Goal: Task Accomplishment & Management: Manage account settings

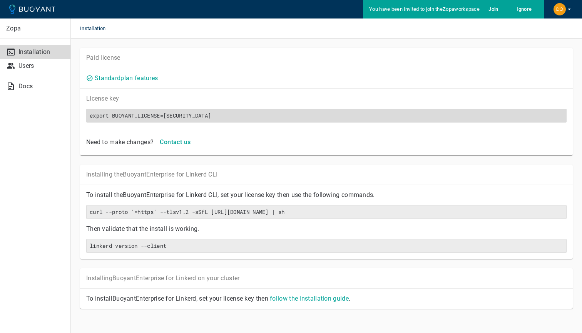
click at [187, 112] on h6 "export BUOYANT_LICENSE=[SECURITY_DATA]" at bounding box center [327, 115] width 474 height 7
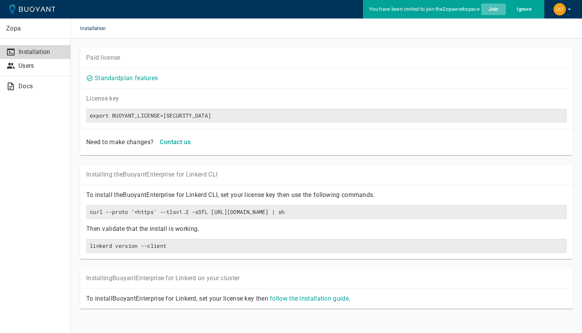
click at [490, 10] on h5 "Join" at bounding box center [494, 9] width 10 height 6
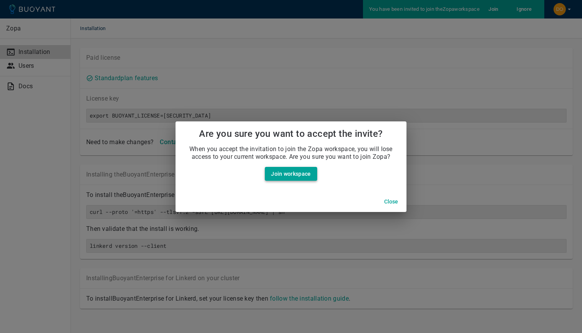
click at [297, 170] on link "Join workspace" at bounding box center [291, 174] width 52 height 14
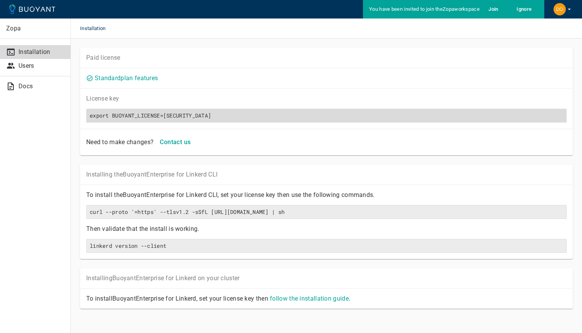
click at [114, 117] on h6 "export BUOYANT_LICENSE=[SECURITY_DATA]" at bounding box center [327, 115] width 474 height 7
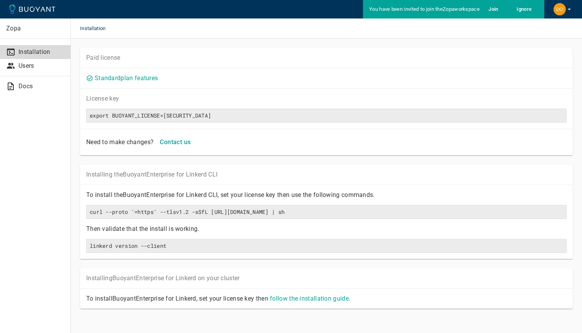
click at [494, 9] on h5 "Join" at bounding box center [494, 9] width 10 height 6
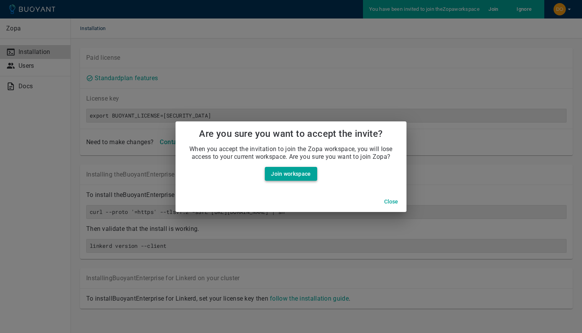
click at [290, 172] on link "Join workspace" at bounding box center [291, 174] width 52 height 14
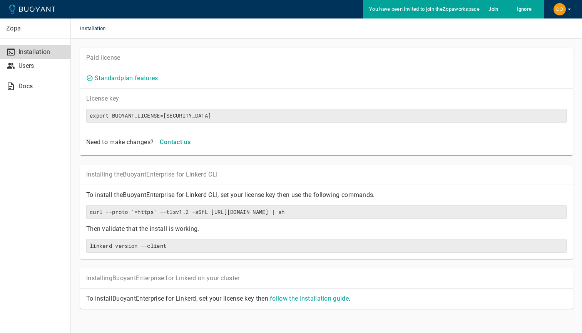
click at [570, 8] on icon "button" at bounding box center [569, 9] width 7 height 7
click at [532, 59] on link "Logout Dominic" at bounding box center [543, 58] width 80 height 14
click at [570, 9] on icon "button" at bounding box center [569, 10] width 3 height 2
click at [515, 60] on link "Logout Dominic" at bounding box center [543, 58] width 80 height 14
click at [389, 5] on div "You have been invited to join the Zopa workspace [PERSON_NAME]" at bounding box center [453, 9] width 181 height 18
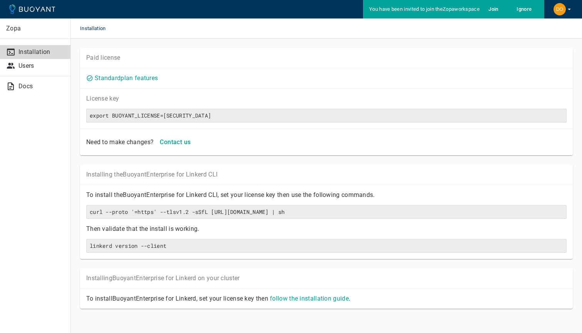
click at [495, 8] on h5 "Join" at bounding box center [494, 9] width 10 height 6
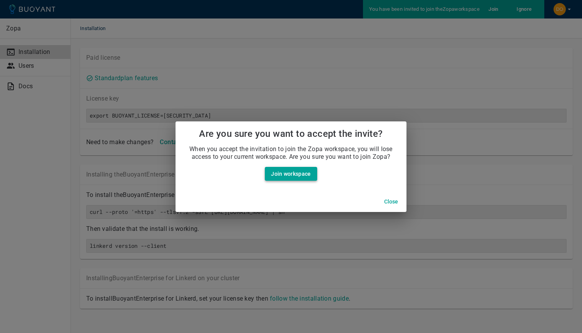
click at [291, 169] on link "Join workspace" at bounding box center [291, 174] width 52 height 14
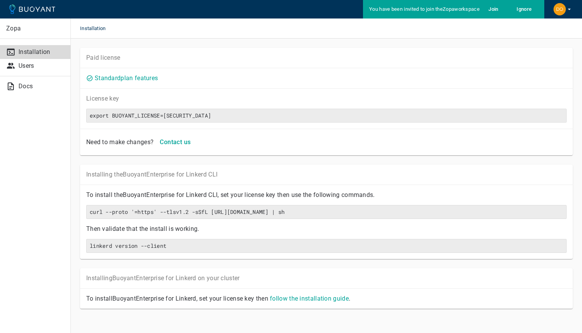
click at [572, 7] on icon "button" at bounding box center [569, 9] width 7 height 7
click at [215, 56] on div at bounding box center [291, 166] width 582 height 333
click at [17, 30] on p "Zopa" at bounding box center [35, 29] width 58 height 8
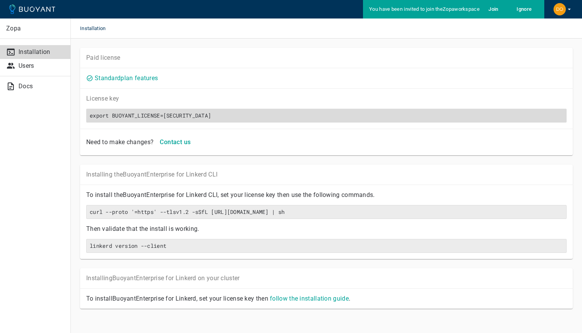
click at [99, 113] on h6 "export BUOYANT_LICENSE=[SECURITY_DATA]" at bounding box center [327, 115] width 474 height 7
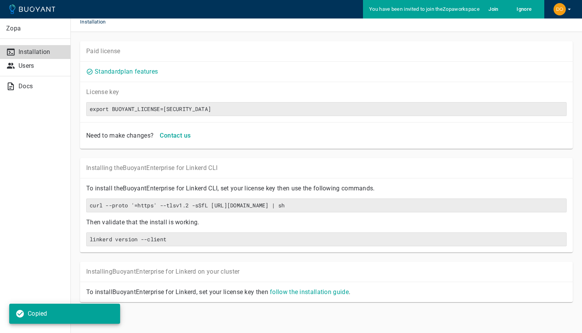
scroll to position [7, 0]
